Goal: Task Accomplishment & Management: Manage account settings

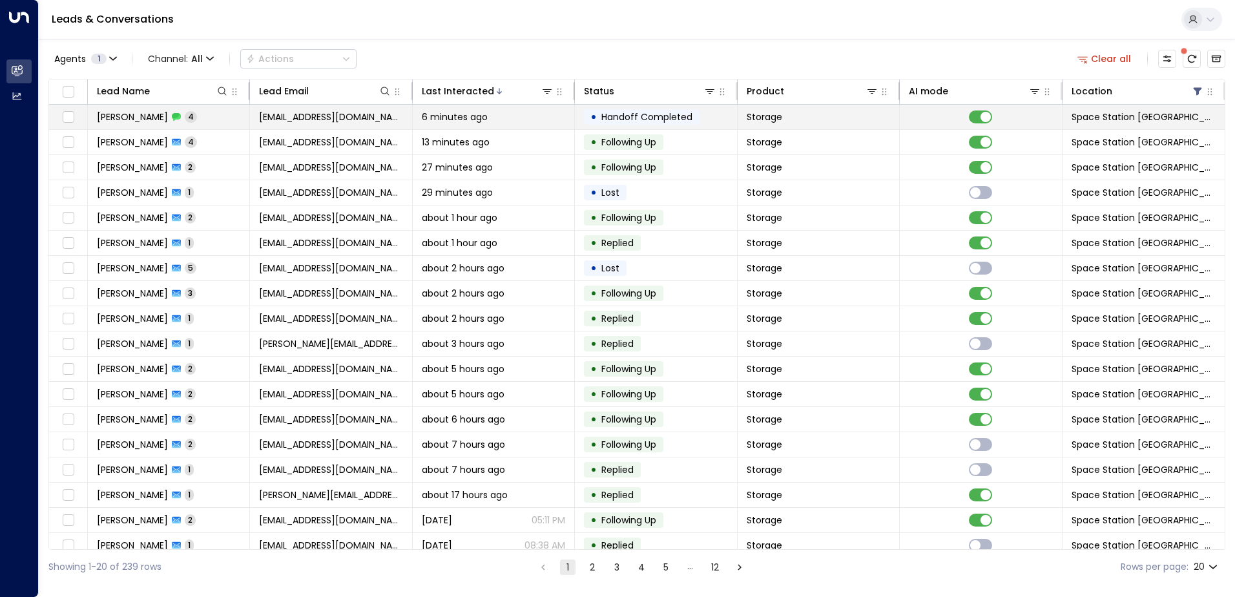
click at [995, 122] on td at bounding box center [981, 117] width 162 height 25
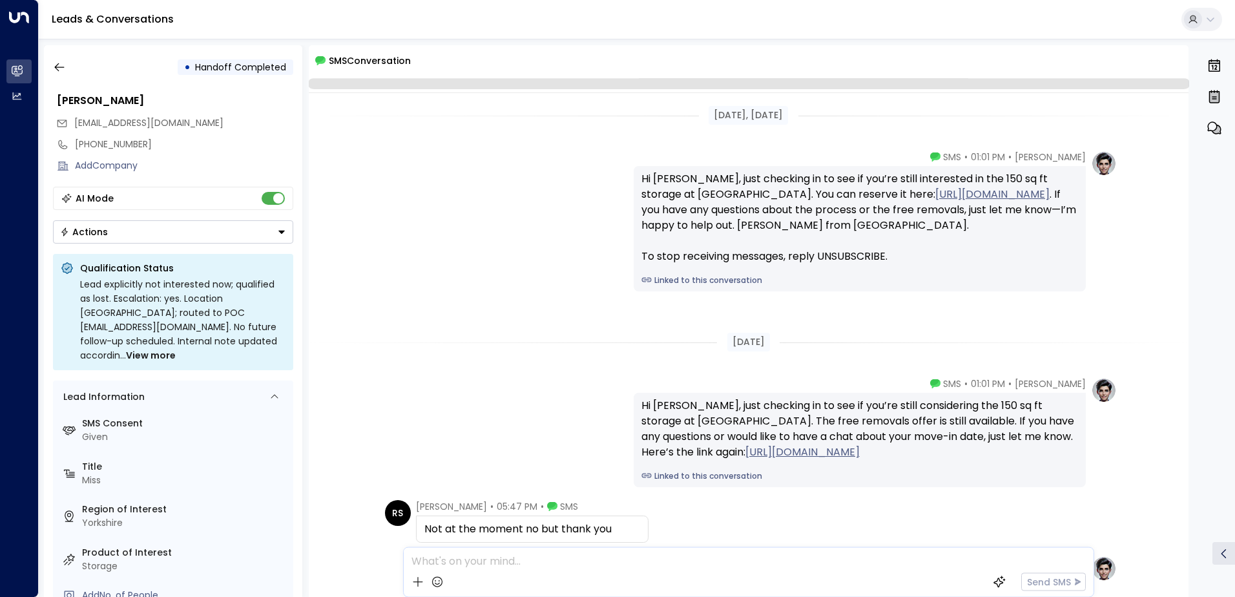
scroll to position [182, 0]
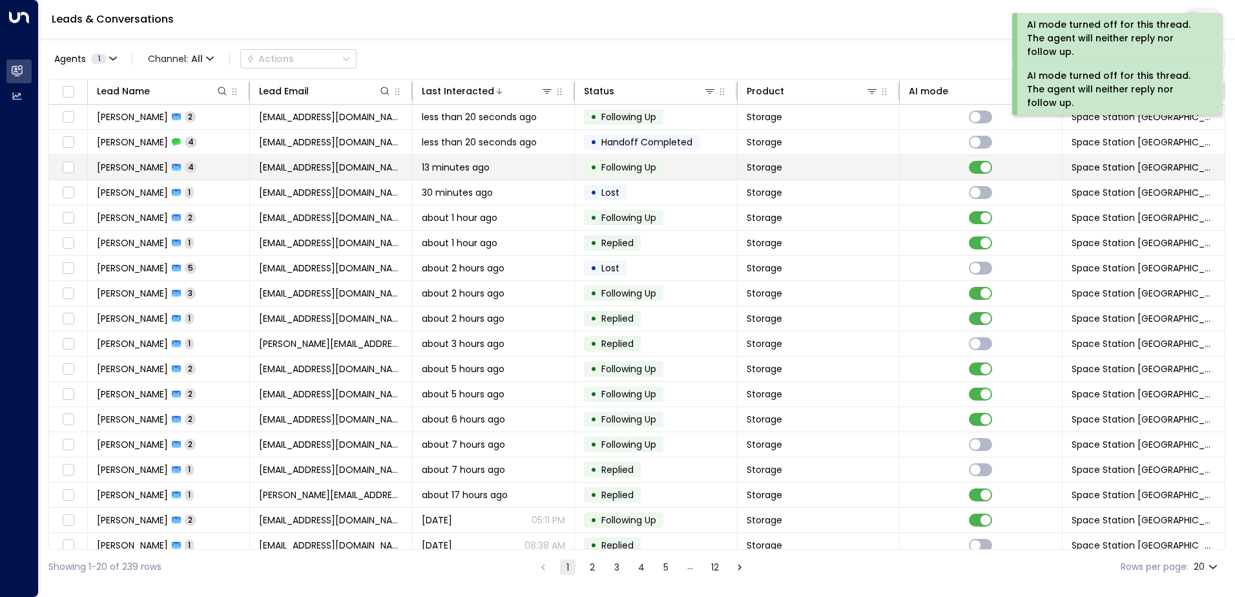
click at [307, 172] on span "[EMAIL_ADDRESS][DOMAIN_NAME]" at bounding box center [330, 167] width 143 height 13
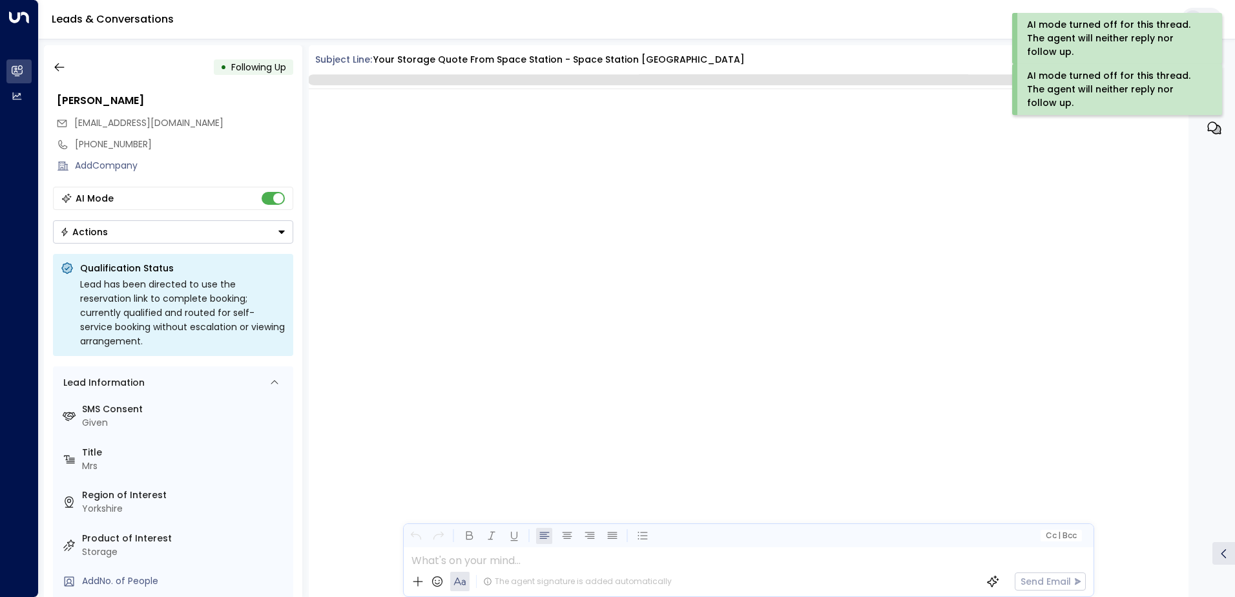
scroll to position [1839, 0]
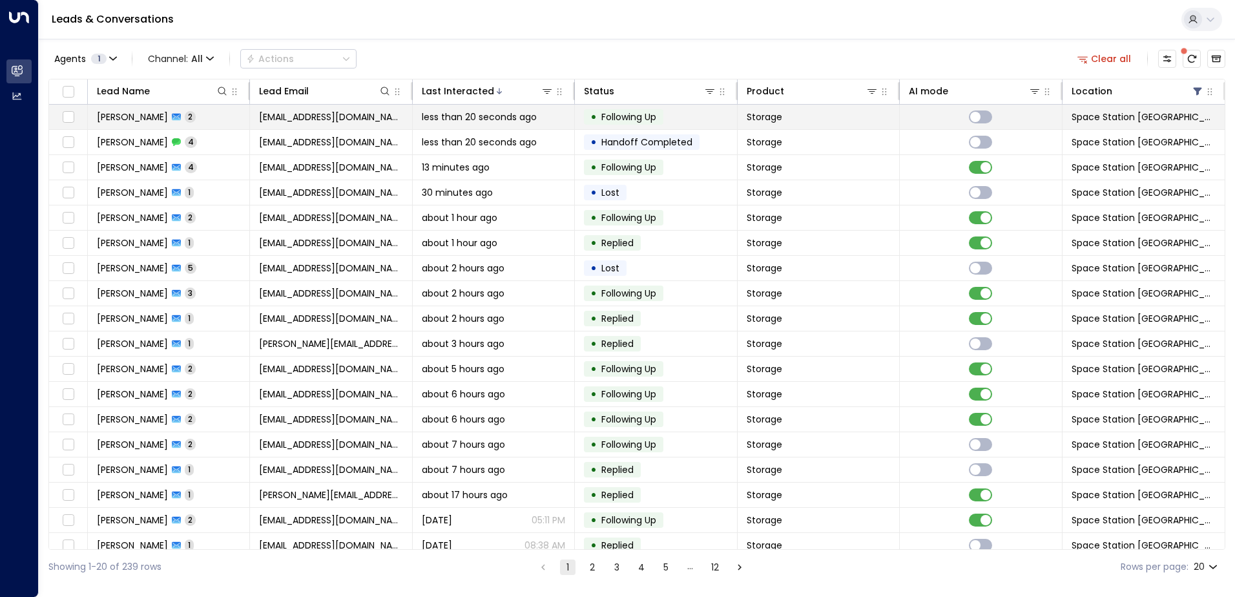
click at [383, 125] on td "[EMAIL_ADDRESS][DOMAIN_NAME]" at bounding box center [331, 117] width 162 height 25
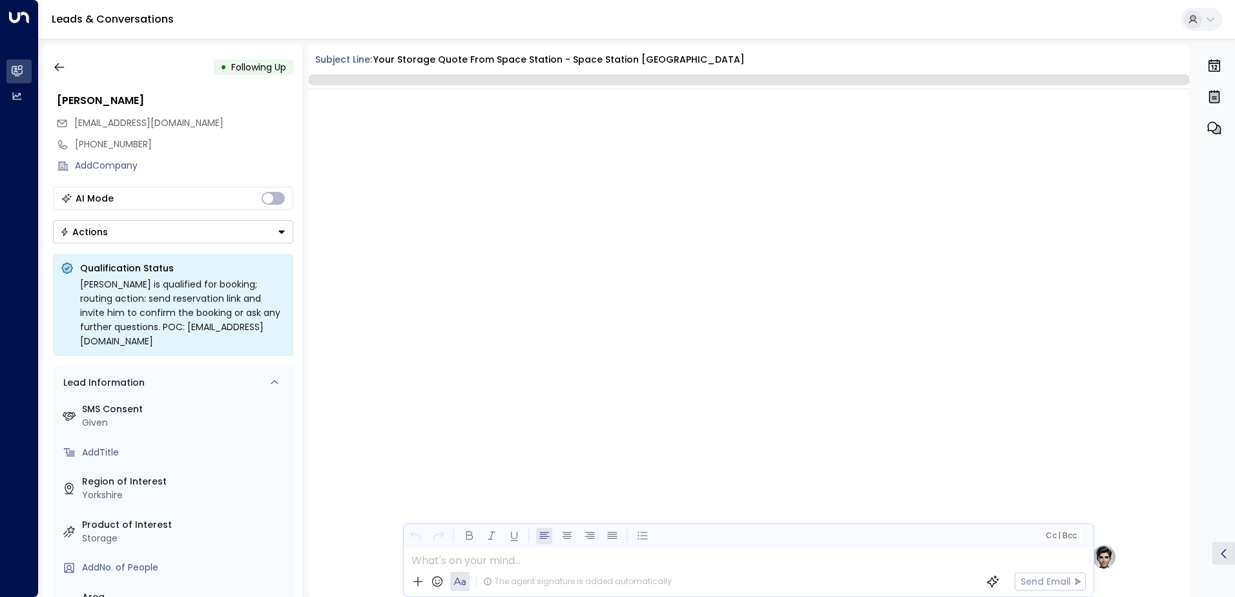
scroll to position [989, 0]
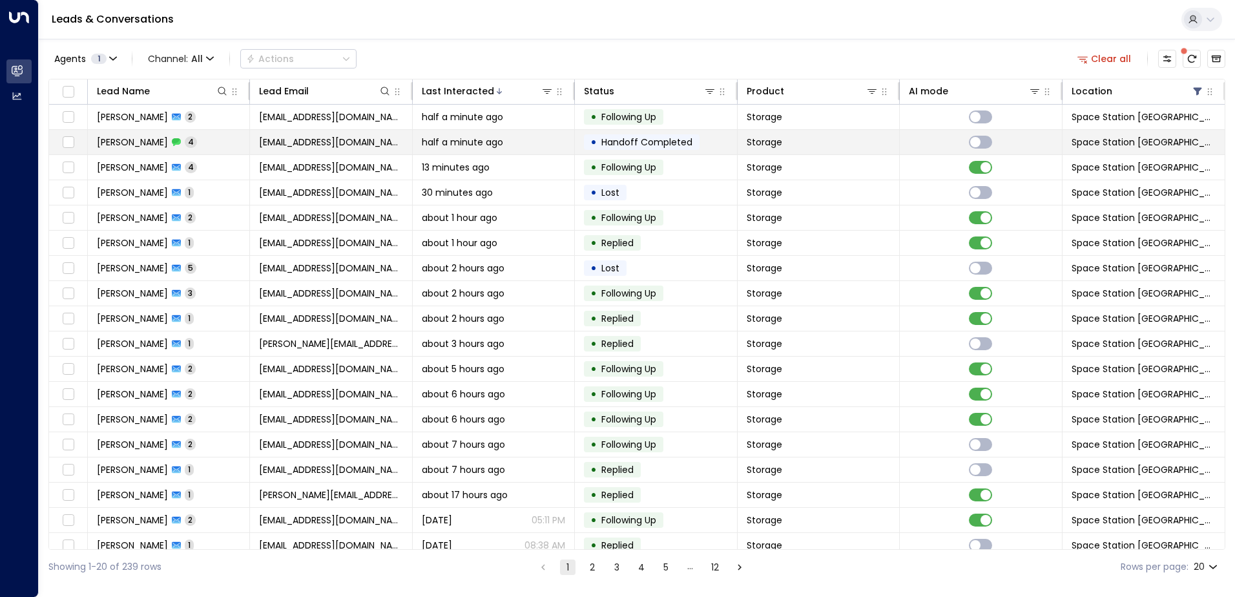
click at [268, 133] on td "[EMAIL_ADDRESS][DOMAIN_NAME]" at bounding box center [331, 142] width 162 height 25
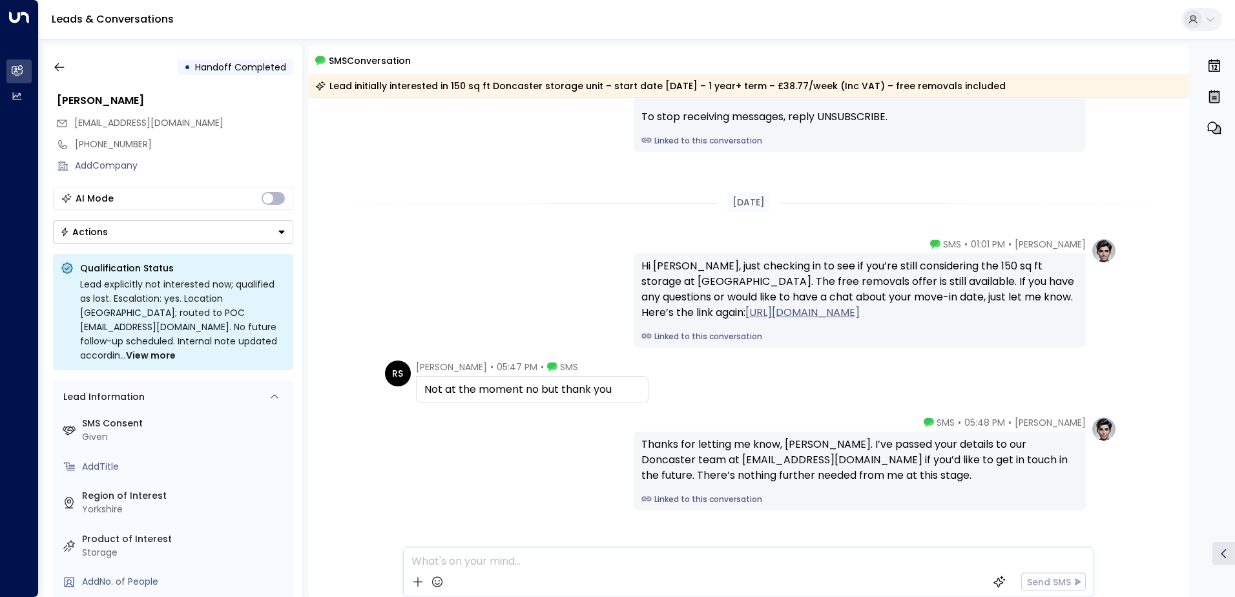
scroll to position [122, 0]
